Goal: Task Accomplishment & Management: Use online tool/utility

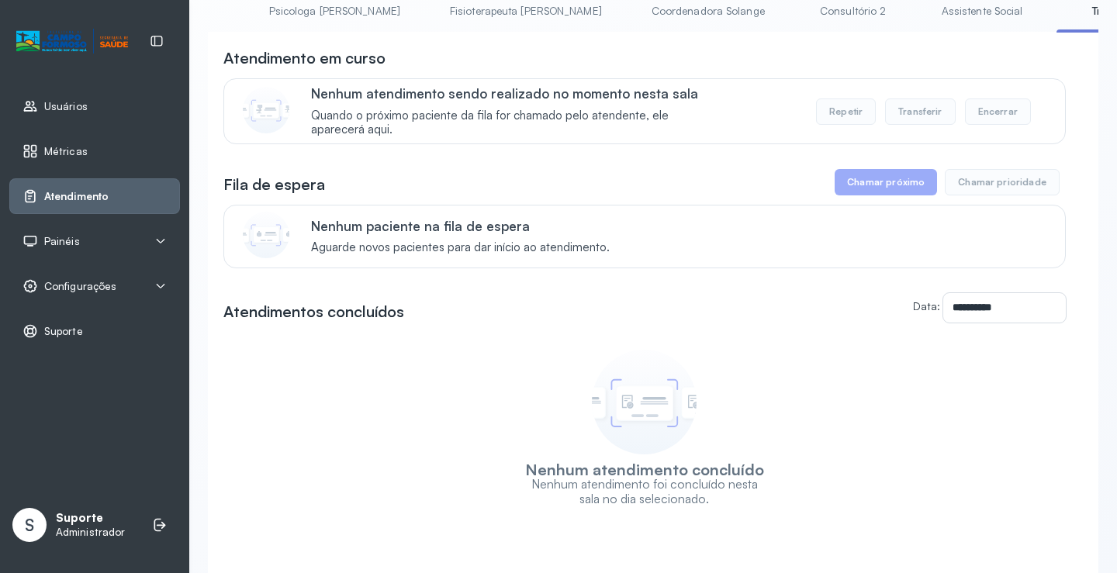
scroll to position [0, 726]
click at [922, 12] on link "Assistente Social" at bounding box center [978, 11] width 112 height 26
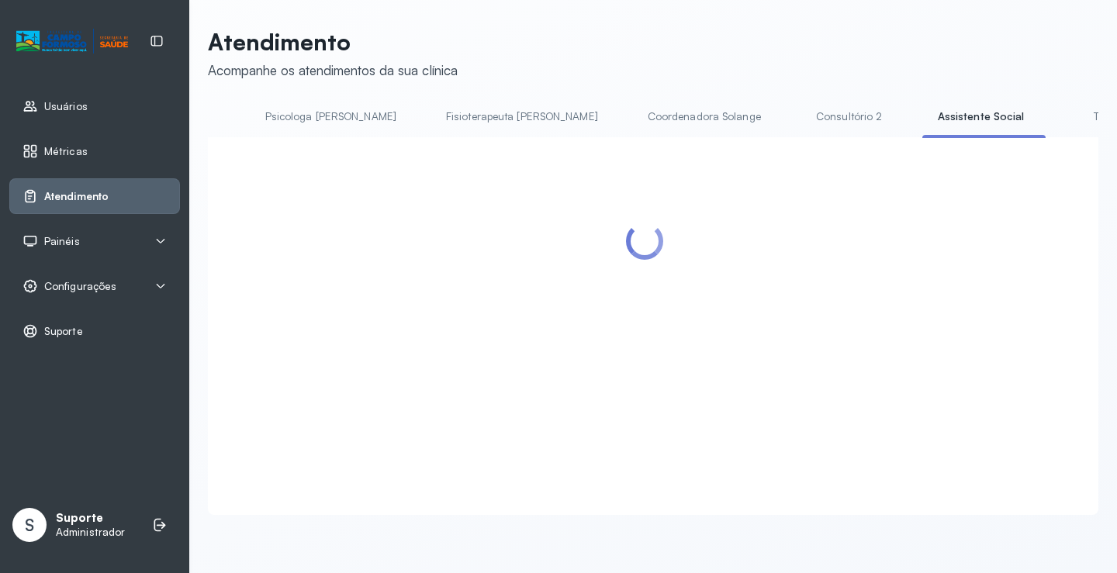
scroll to position [105, 0]
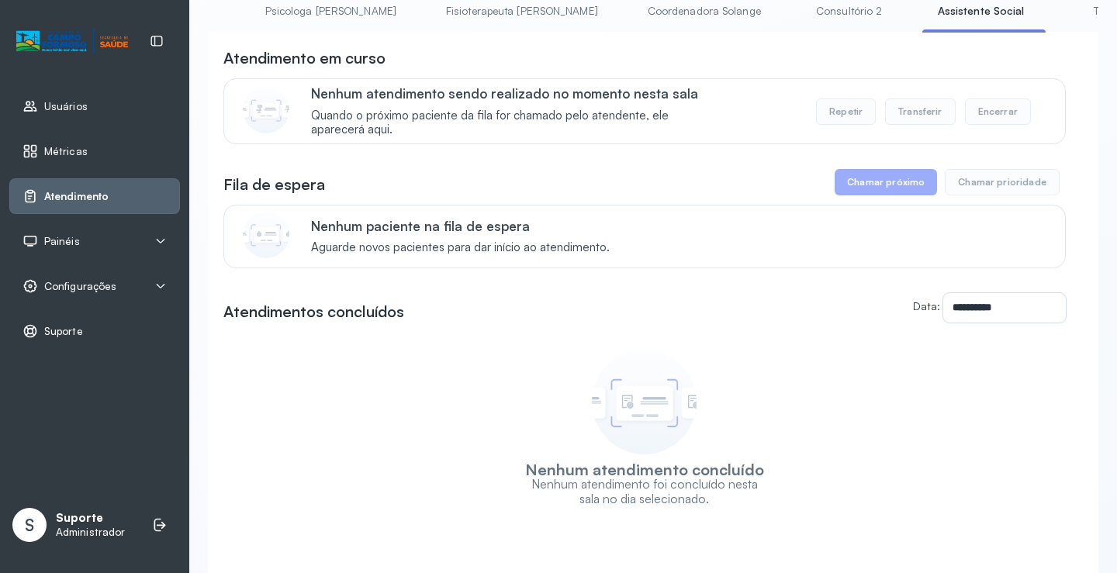
click at [1058, 16] on link "Triagem" at bounding box center [1112, 11] width 109 height 26
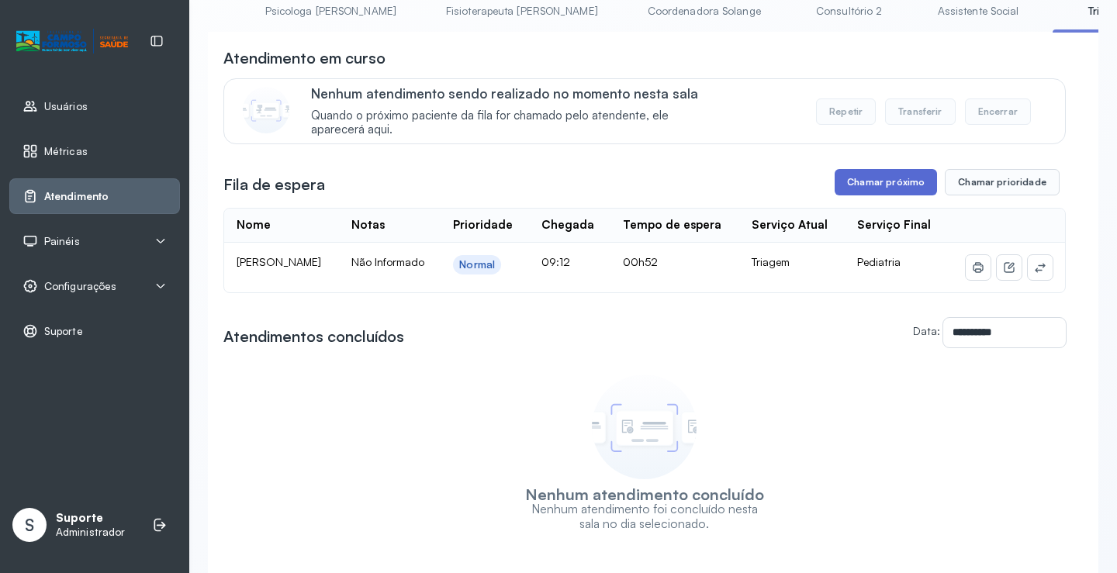
click at [886, 182] on button "Chamar próximo" at bounding box center [885, 182] width 102 height 26
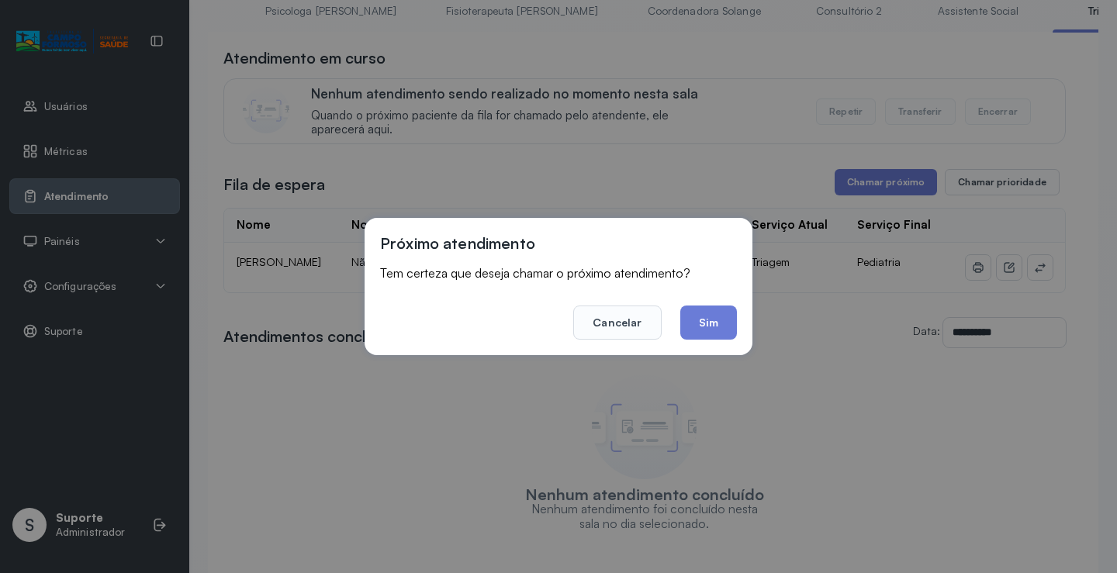
drag, startPoint x: 702, startPoint y: 323, endPoint x: 467, endPoint y: 123, distance: 308.6
click at [699, 315] on button "Sim" at bounding box center [708, 323] width 57 height 34
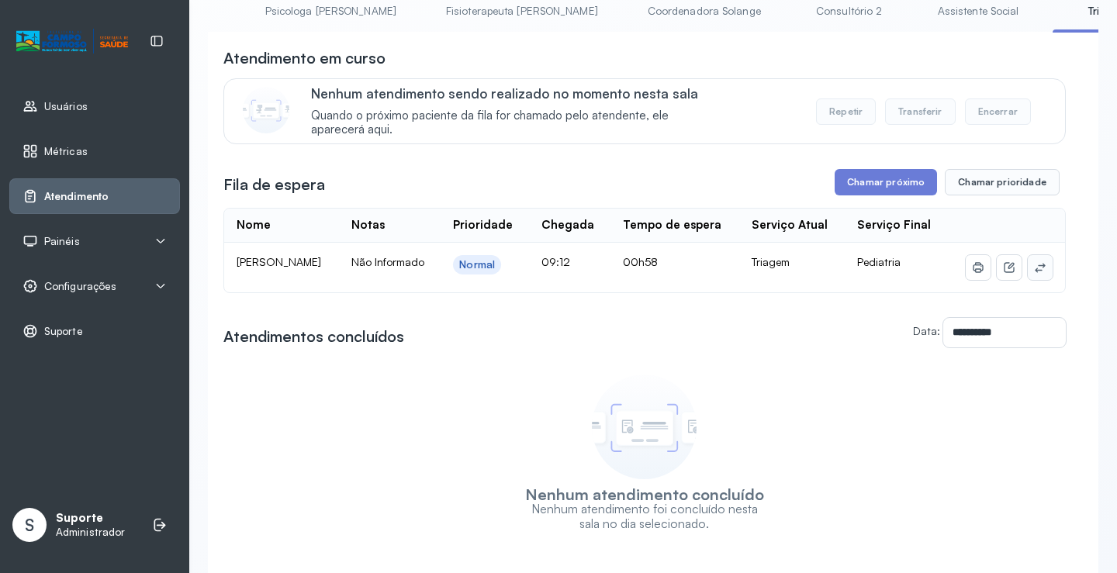
click at [1034, 274] on icon at bounding box center [1040, 267] width 12 height 12
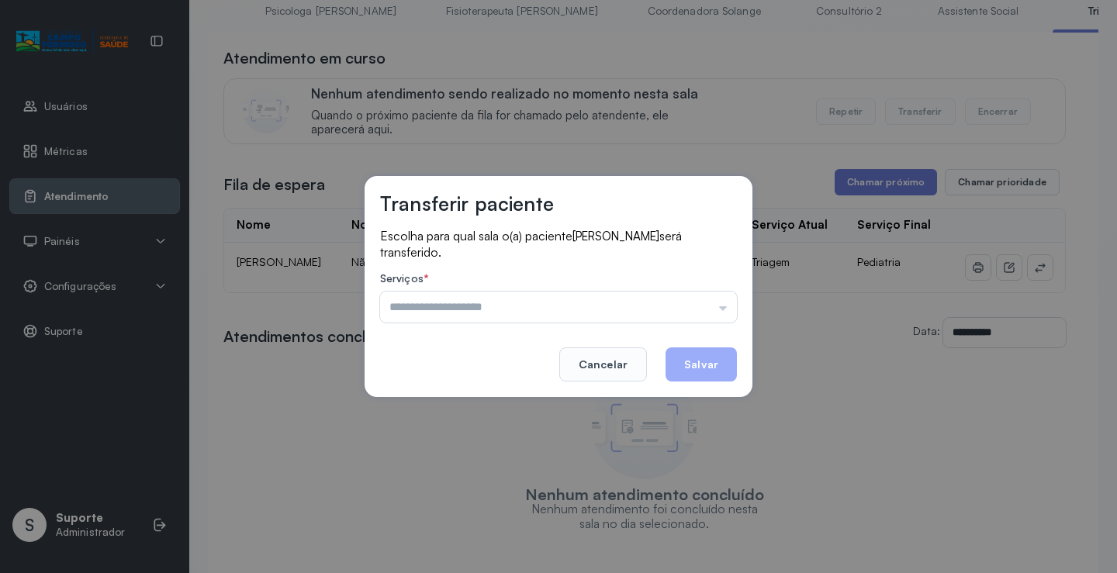
click at [472, 312] on div "Psicologo [PERSON_NAME] Nauef Pediatria Nutrição Psicologa Alana Agendamento de…" at bounding box center [558, 307] width 357 height 31
click at [472, 312] on input "text" at bounding box center [558, 307] width 357 height 31
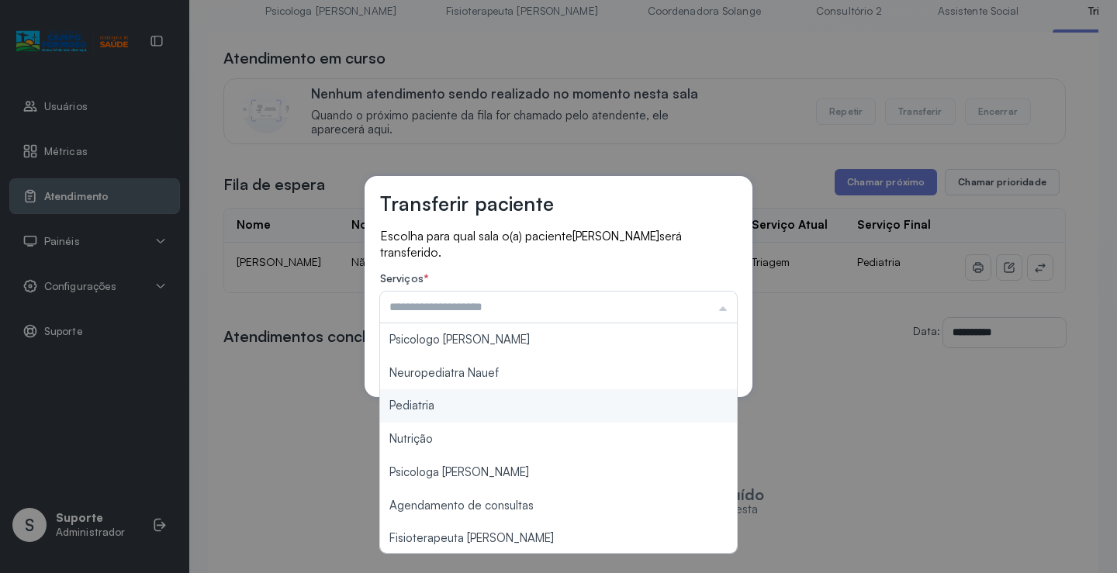
type input "*********"
drag, startPoint x: 411, startPoint y: 403, endPoint x: 521, endPoint y: 393, distance: 110.6
click at [419, 400] on div "Transferir paciente Escolha para qual sala o(a) paciente [PERSON_NAME] será tra…" at bounding box center [558, 286] width 1117 height 573
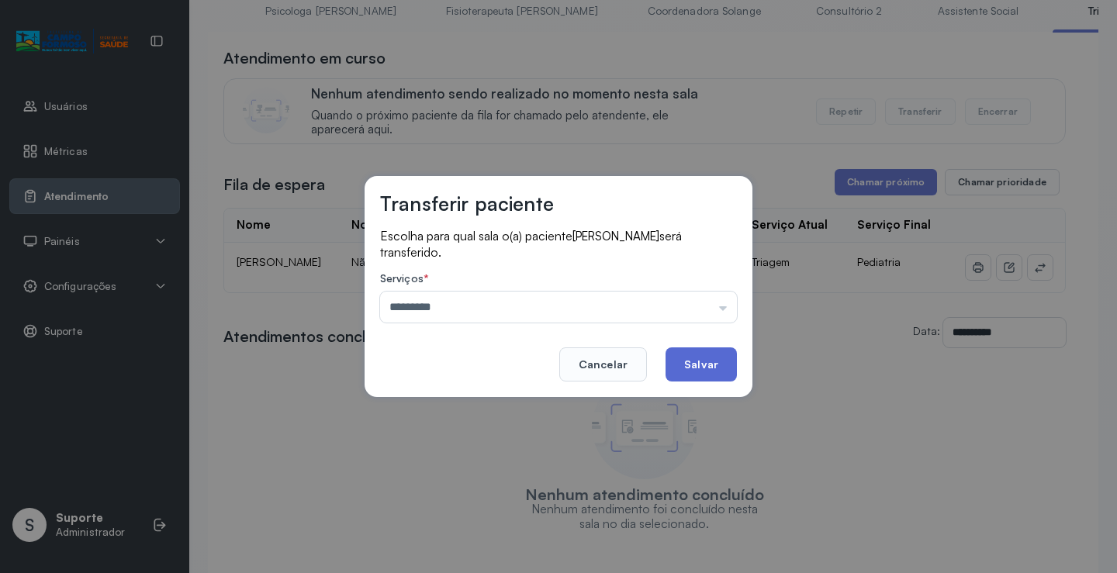
click at [718, 349] on button "Salvar" at bounding box center [700, 364] width 71 height 34
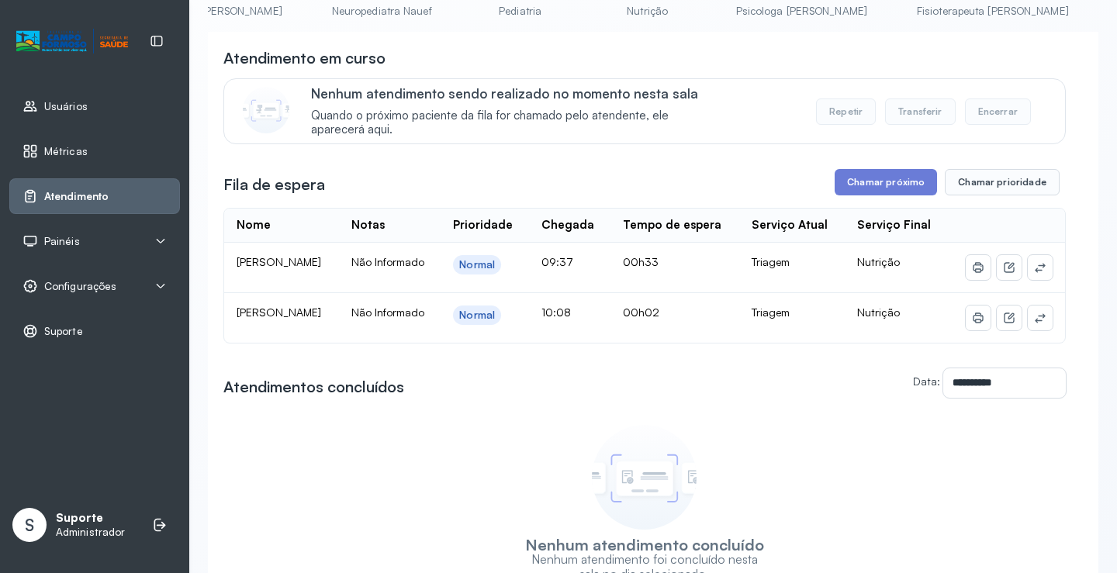
scroll to position [0, 253]
click at [468, 19] on link "Pediatria" at bounding box center [522, 11] width 109 height 26
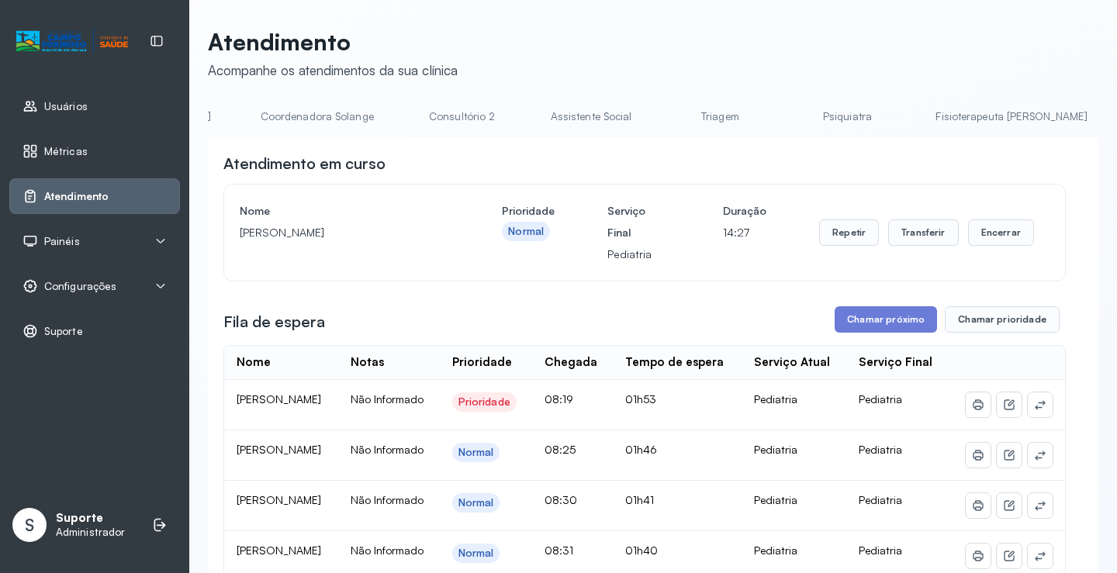
scroll to position [0, 1114]
click at [664, 124] on link "Triagem" at bounding box center [718, 117] width 109 height 26
